Goal: Task Accomplishment & Management: Complete application form

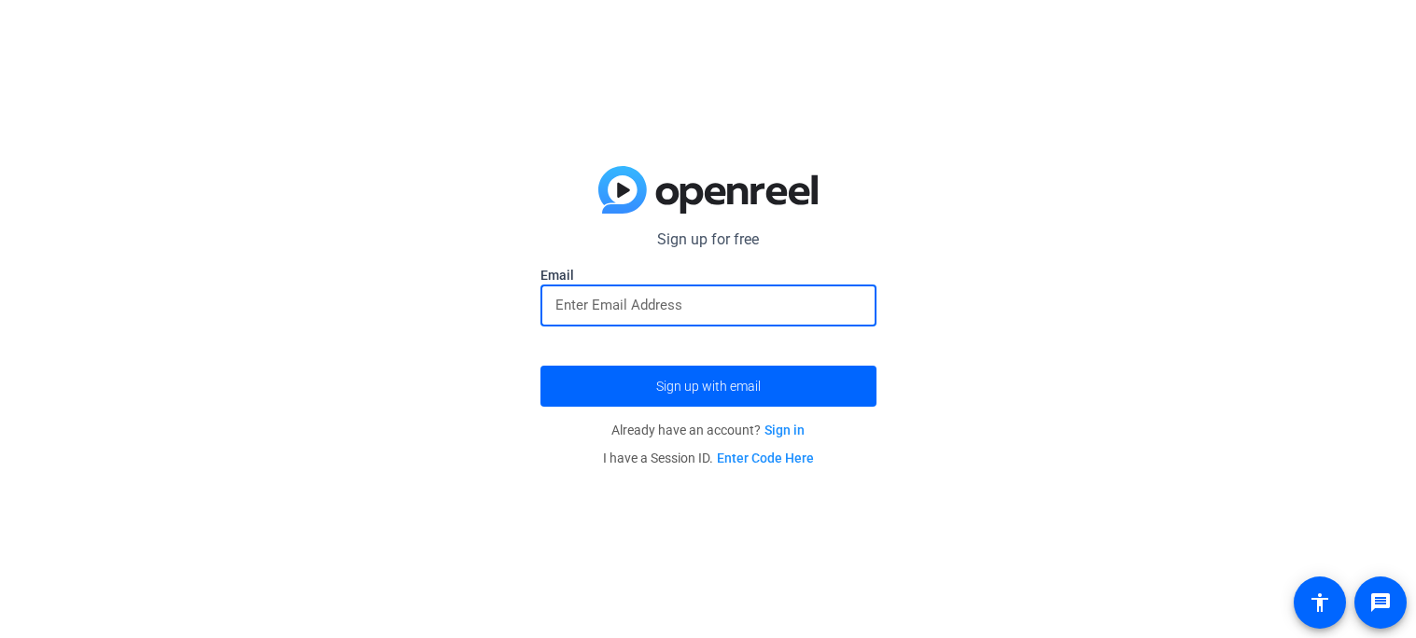
click at [805, 297] on input "email" at bounding box center [708, 305] width 306 height 22
type input "[EMAIL_ADDRESS][DOMAIN_NAME]"
click at [830, 369] on span "submit" at bounding box center [708, 386] width 336 height 45
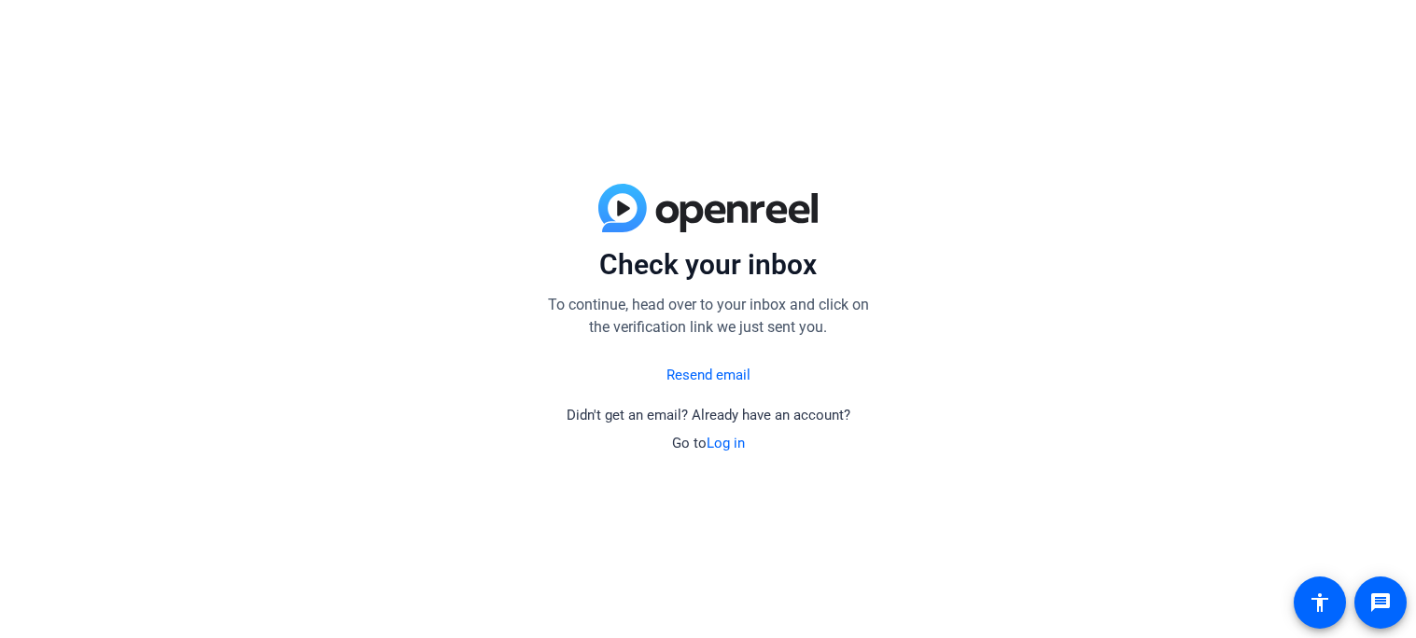
click at [743, 375] on link "Resend email" at bounding box center [708, 375] width 84 height 21
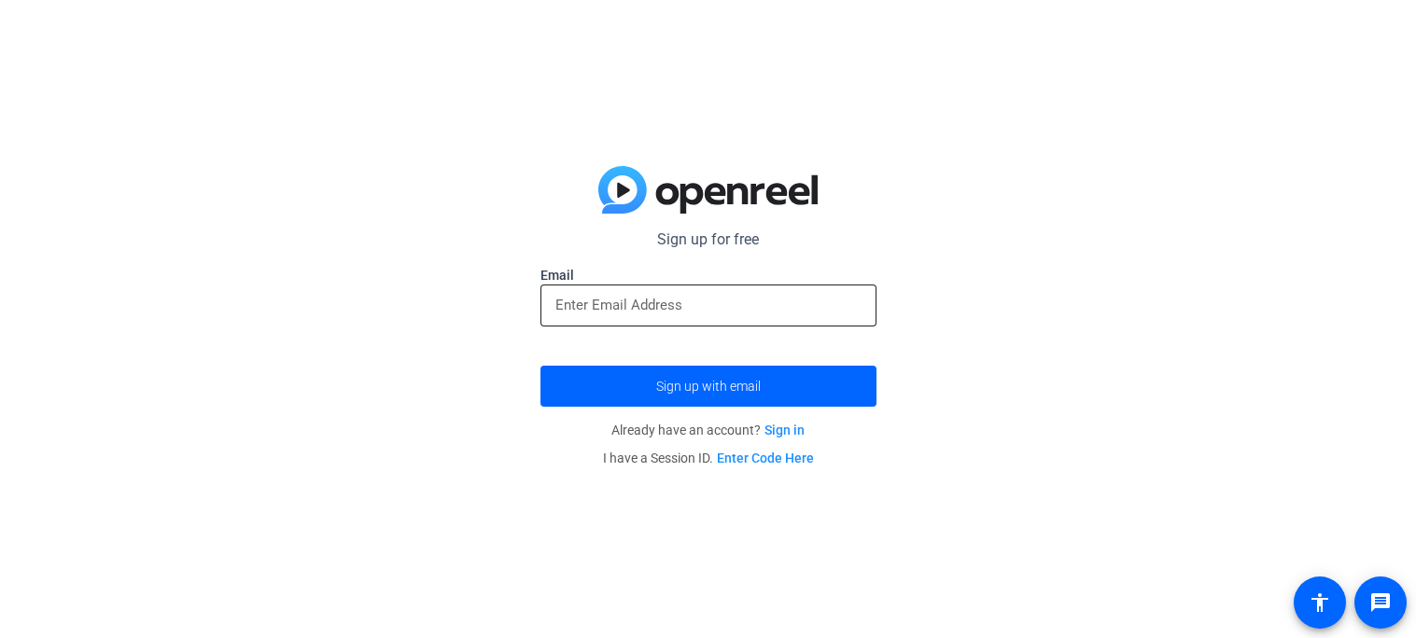
click at [842, 315] on input "email" at bounding box center [708, 305] width 306 height 22
type input "J"
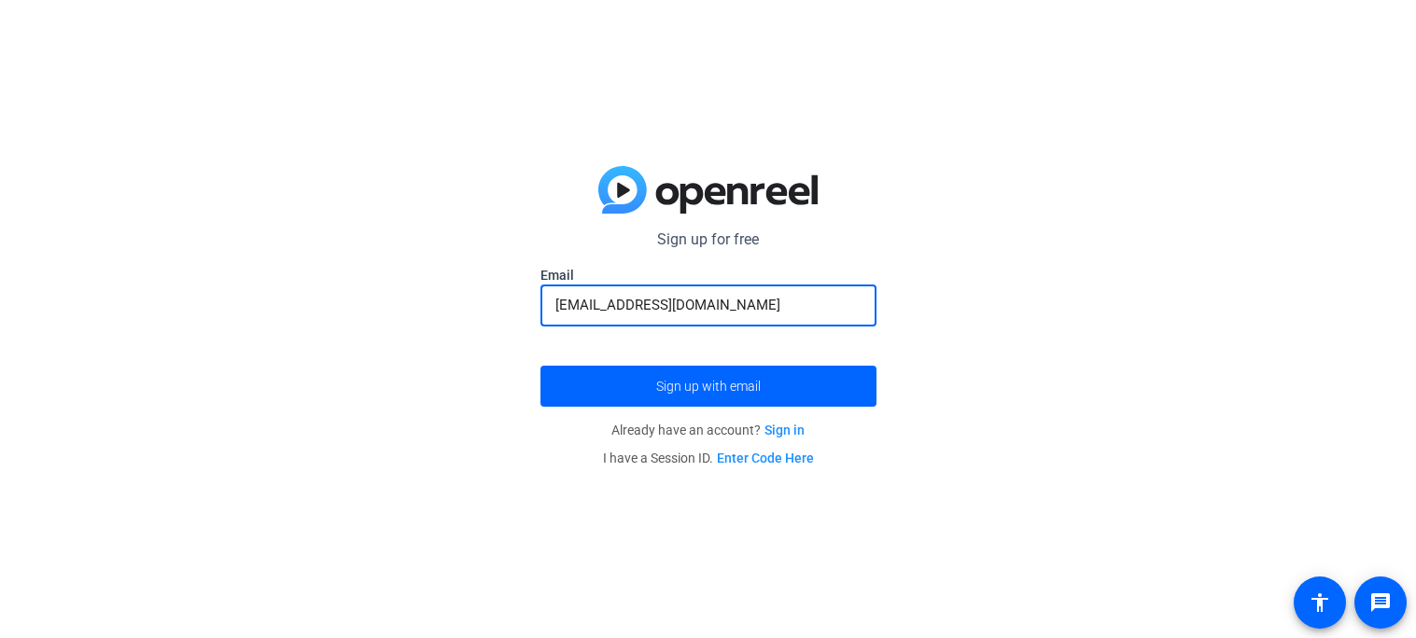
type input "[EMAIL_ADDRESS][DOMAIN_NAME]"
click at [859, 347] on div at bounding box center [708, 337] width 336 height 21
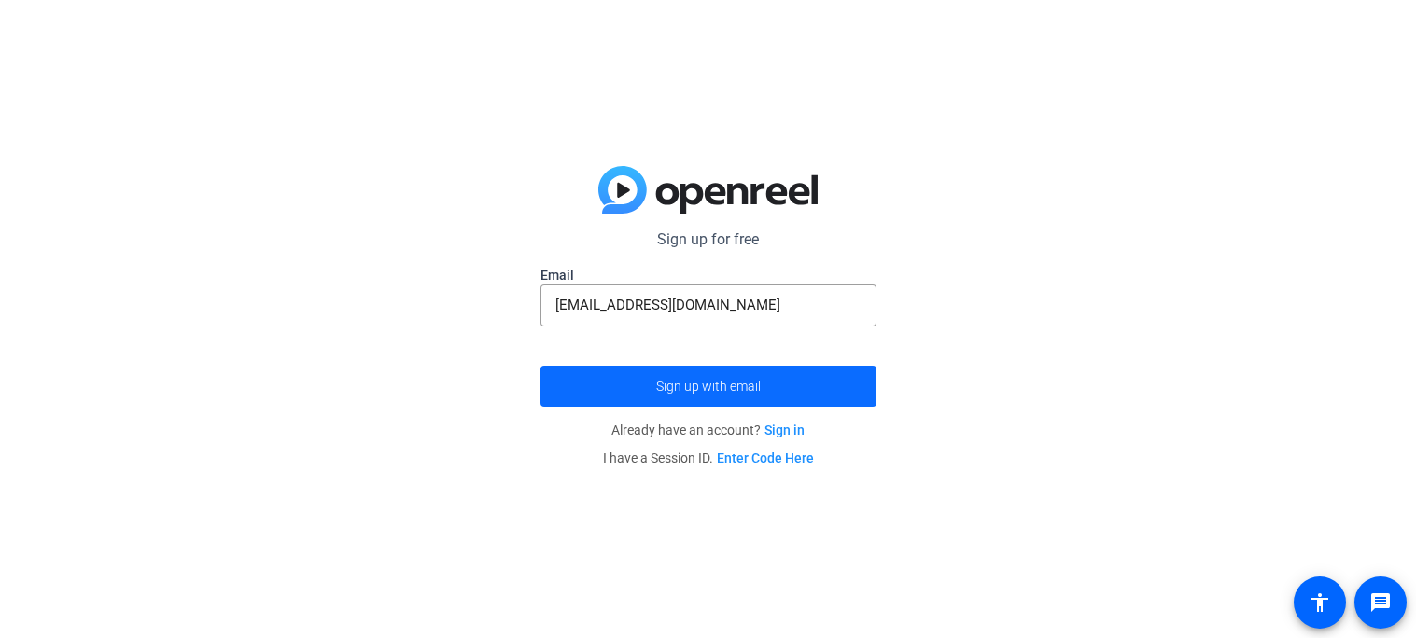
click at [829, 366] on span "submit" at bounding box center [708, 386] width 336 height 45
